Goal: Find specific page/section: Find specific page/section

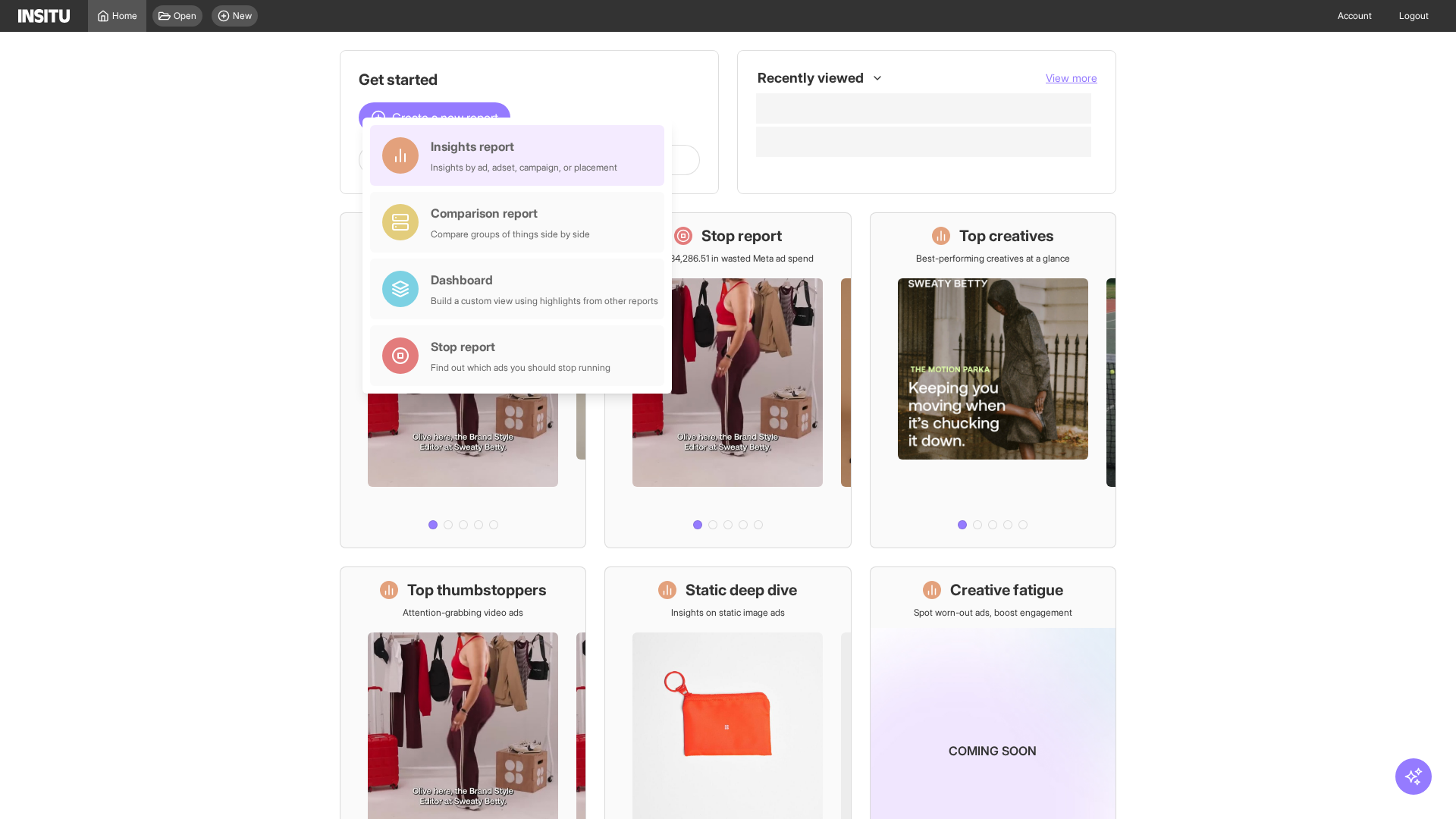
click at [521, 156] on div "Insights report Insights by ad, adset, campaign, or placement" at bounding box center [523, 156] width 187 height 37
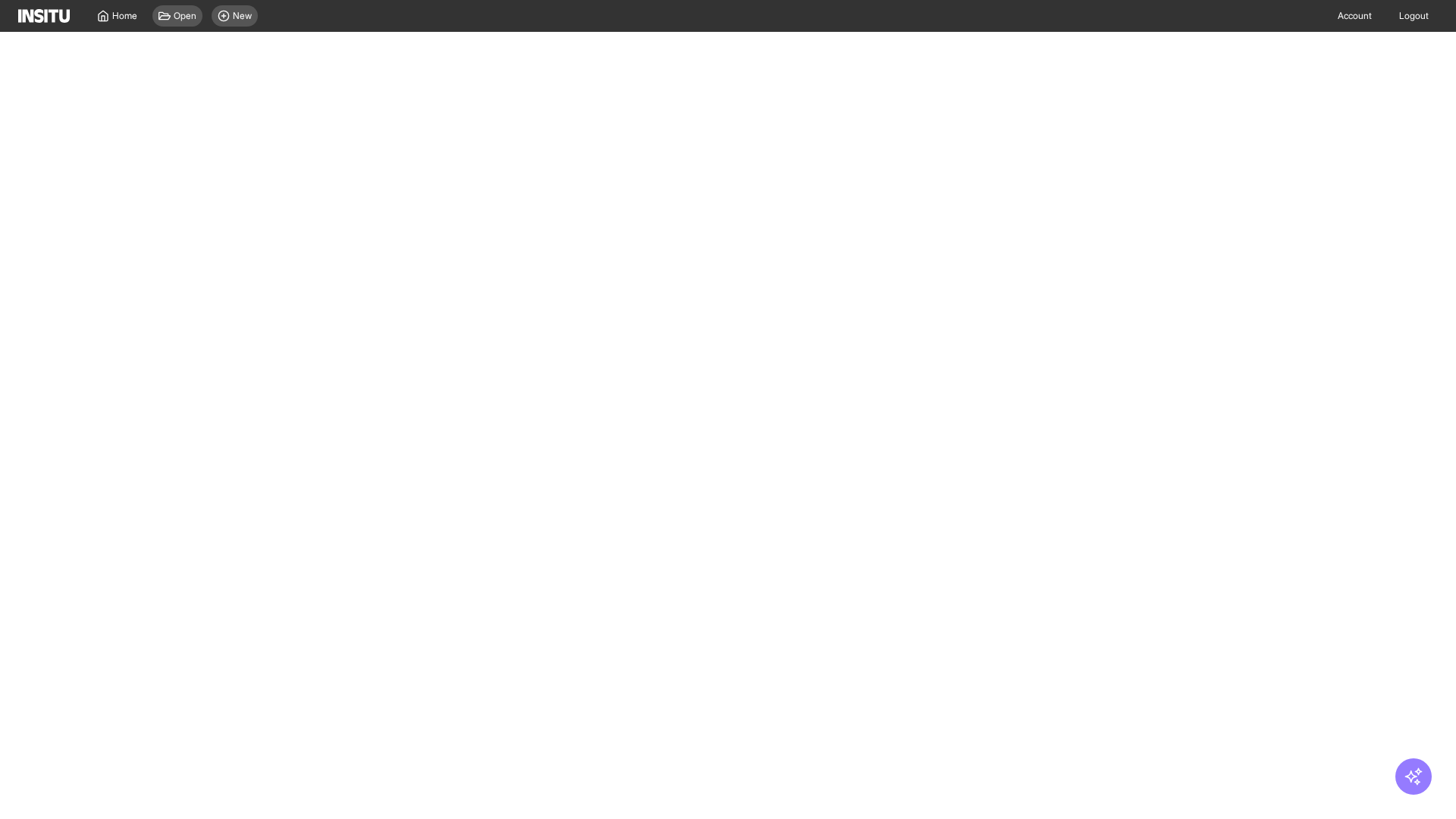
select select "**"
